Goal: Task Accomplishment & Management: Use online tool/utility

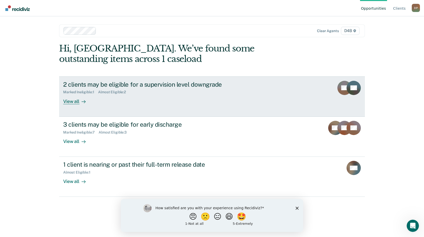
click at [78, 103] on div "View all" at bounding box center [77, 99] width 29 height 10
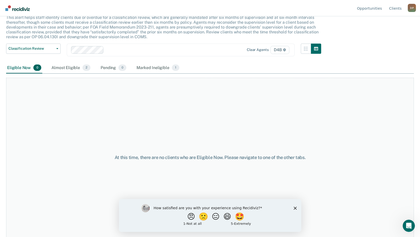
scroll to position [35, 0]
click at [295, 208] on polygon "Close survey" at bounding box center [295, 207] width 3 height 3
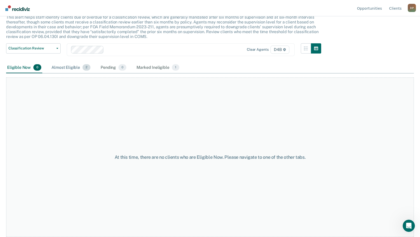
click at [53, 66] on div "Almost Eligible 2" at bounding box center [70, 67] width 41 height 11
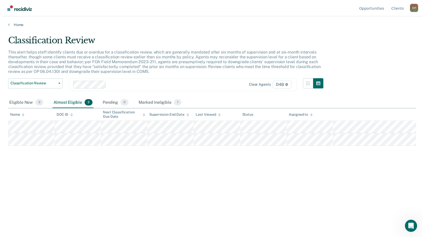
scroll to position [0, 0]
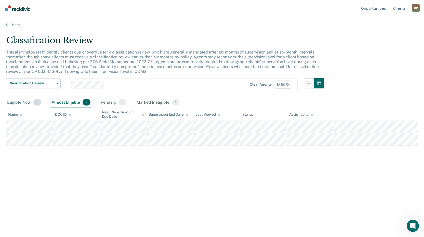
click at [31, 102] on div "Eligible Now 0" at bounding box center [24, 102] width 36 height 11
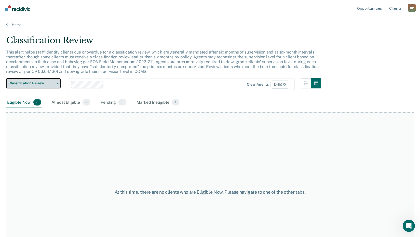
click at [54, 85] on span "Classification Review" at bounding box center [31, 83] width 46 height 4
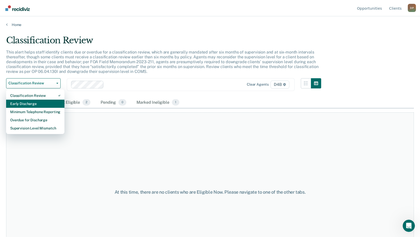
click at [50, 102] on div "Early Discharge" at bounding box center [35, 104] width 50 height 8
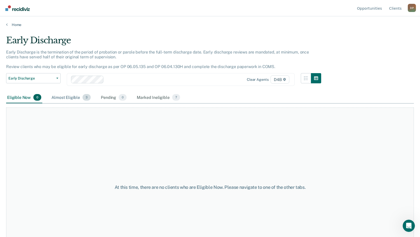
click at [59, 96] on div "Almost Eligible 3" at bounding box center [70, 97] width 41 height 11
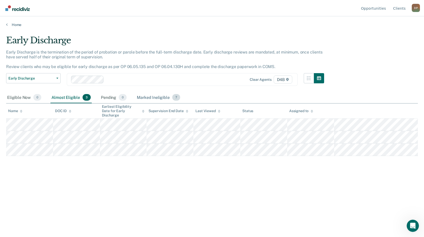
click at [140, 94] on div "Marked Ineligible 7" at bounding box center [158, 97] width 45 height 11
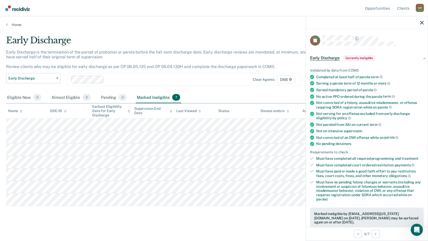
click at [111, 41] on div "Early Discharge" at bounding box center [166, 42] width 321 height 15
click at [207, 28] on main "Early Discharge Early Discharge is the termination of the period of probation o…" at bounding box center [214, 133] width 428 height 212
click at [263, 21] on div "Home" at bounding box center [214, 21] width 428 height 11
